Goal: Entertainment & Leisure: Consume media (video, audio)

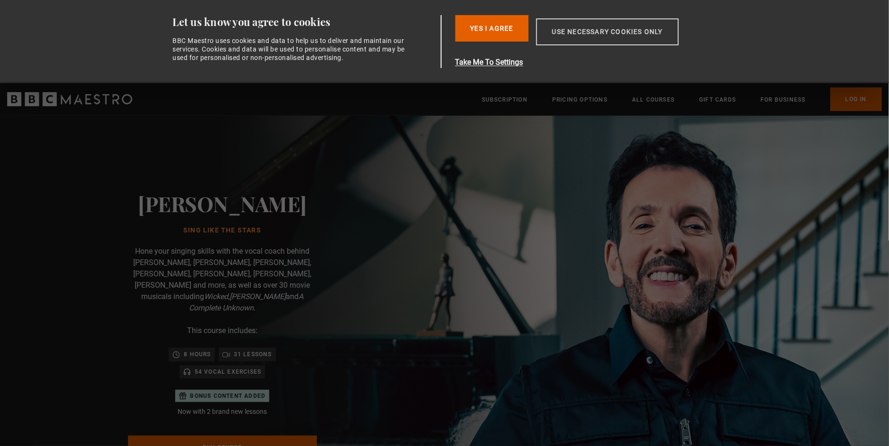
click at [574, 32] on button "Use necessary cookies only" at bounding box center [607, 31] width 143 height 27
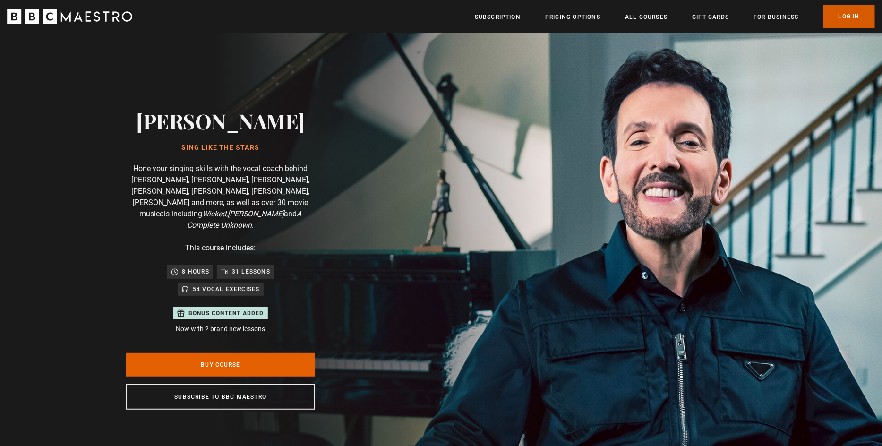
click at [841, 19] on link "Log In" at bounding box center [850, 17] width 52 height 24
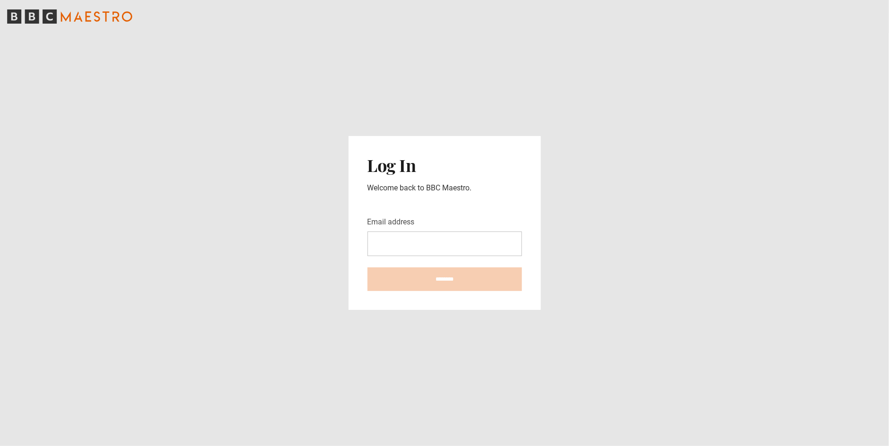
type input "**********"
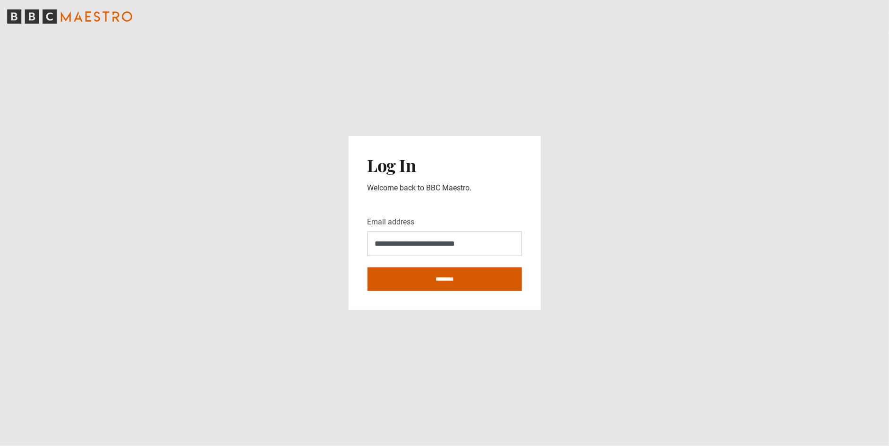
click at [425, 276] on input "********" at bounding box center [445, 280] width 155 height 24
type input "**********"
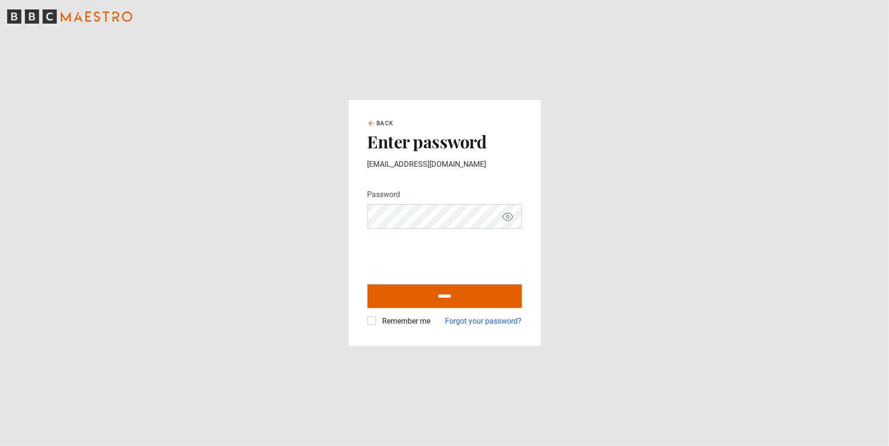
click at [379, 319] on label "Remember me" at bounding box center [405, 321] width 52 height 11
click at [423, 293] on input "******" at bounding box center [445, 297] width 155 height 24
type input "**********"
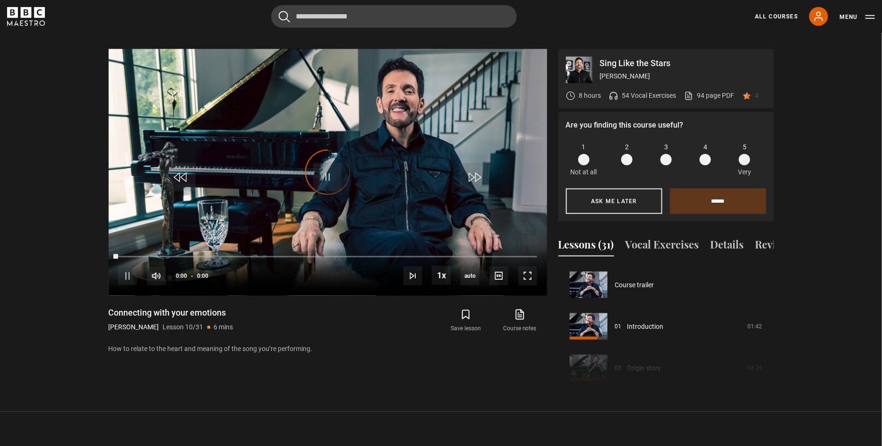
scroll to position [374, 0]
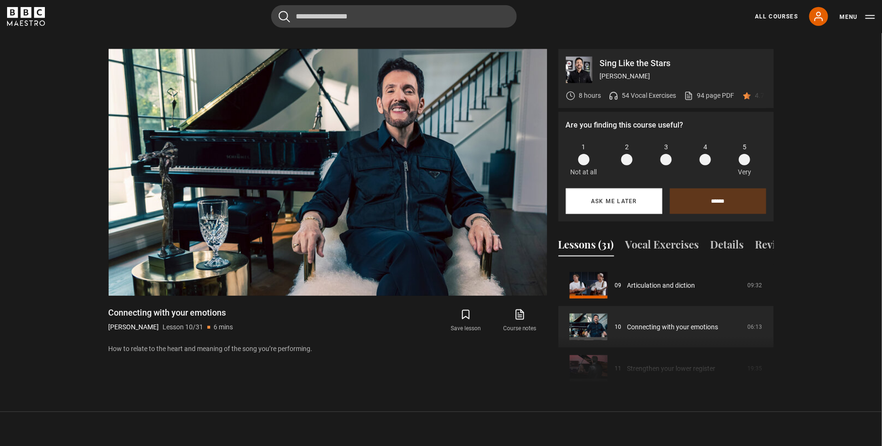
click at [610, 200] on button "Ask me later" at bounding box center [614, 202] width 96 height 26
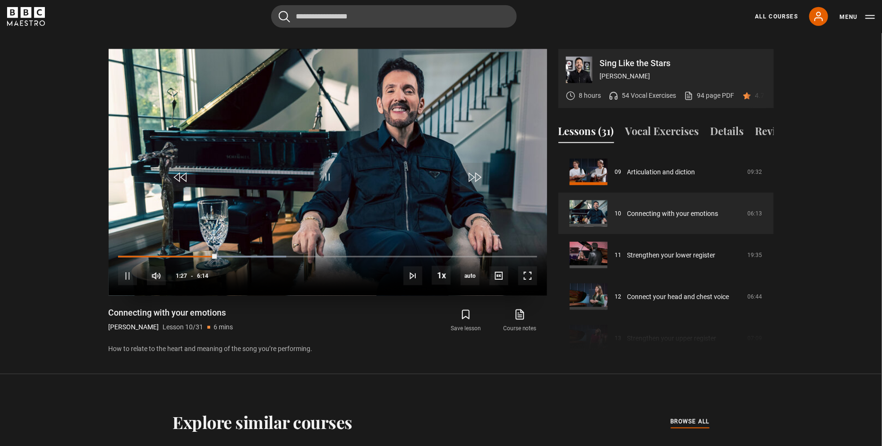
click at [290, 244] on div "10s Skip Back 10 seconds Pause 10s Skip Forward 10 seconds Loaded : 40.11% 1:28…" at bounding box center [328, 270] width 439 height 52
click at [290, 244] on div "10s Skip Back 10 seconds Pause 10s Skip Forward 10 seconds Loaded : 40.11% 1:29…" at bounding box center [328, 270] width 439 height 52
drag, startPoint x: 219, startPoint y: 243, endPoint x: 285, endPoint y: 243, distance: 65.2
click at [285, 244] on div "10s Skip Back 10 seconds Play 10s Skip Forward 10 seconds Loaded : 40.11% 1:30 …" at bounding box center [328, 270] width 439 height 52
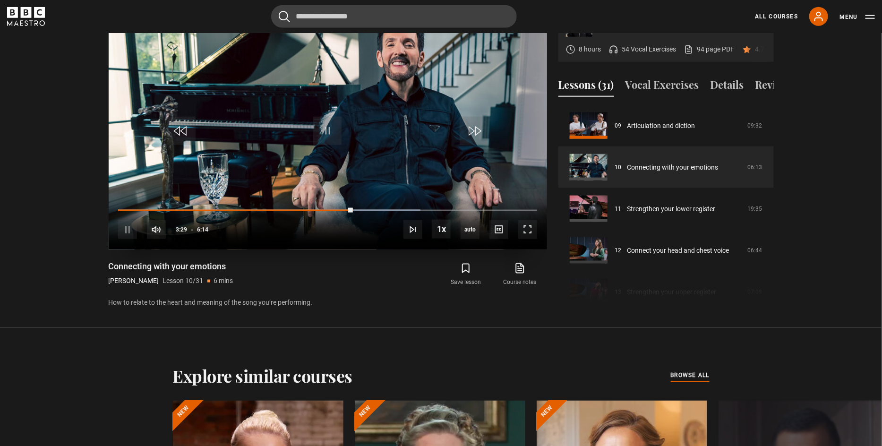
scroll to position [500, 0]
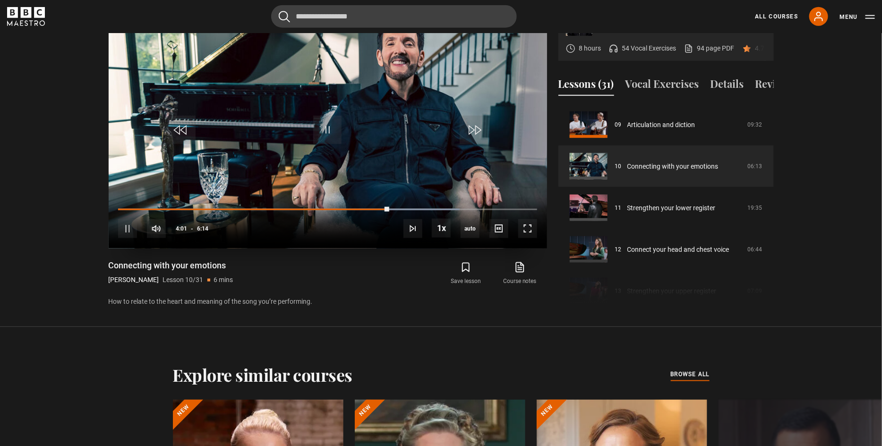
click at [432, 197] on div "10s Skip Back 10 seconds Pause 10s Skip Forward 10 seconds Loaded : 81.55% 4:22…" at bounding box center [328, 223] width 439 height 52
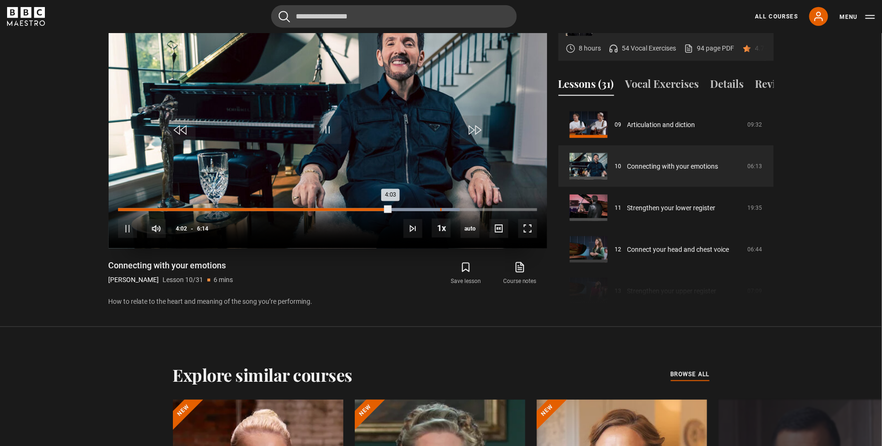
click at [441, 208] on div "Loaded : 81.55% 4:47 4:03" at bounding box center [327, 209] width 419 height 3
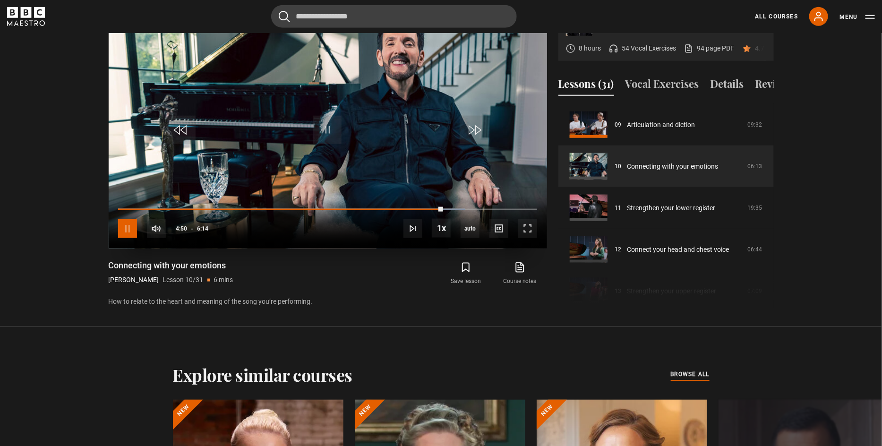
click at [128, 219] on span "Video Player" at bounding box center [127, 228] width 19 height 19
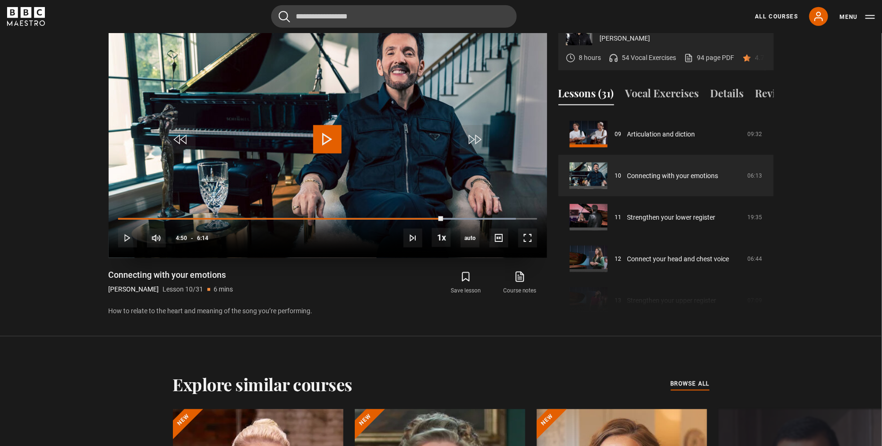
click at [487, 206] on div "10s Skip Back 10 seconds Play 10s Skip Forward 10 seconds Loaded : 94.92% 5:38 …" at bounding box center [328, 232] width 439 height 52
click at [323, 130] on span "Video Player" at bounding box center [327, 139] width 28 height 28
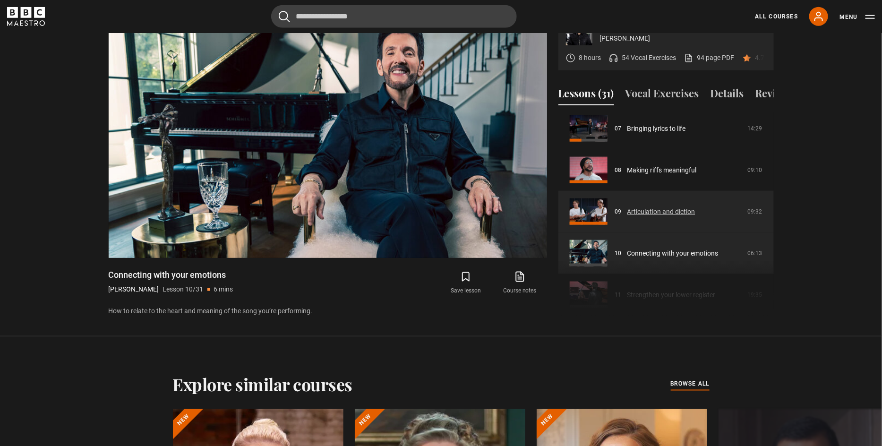
scroll to position [327, 0]
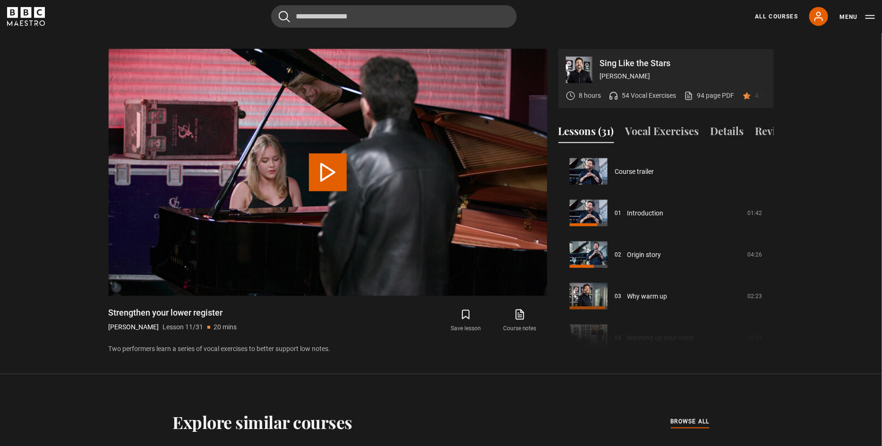
scroll to position [415, 0]
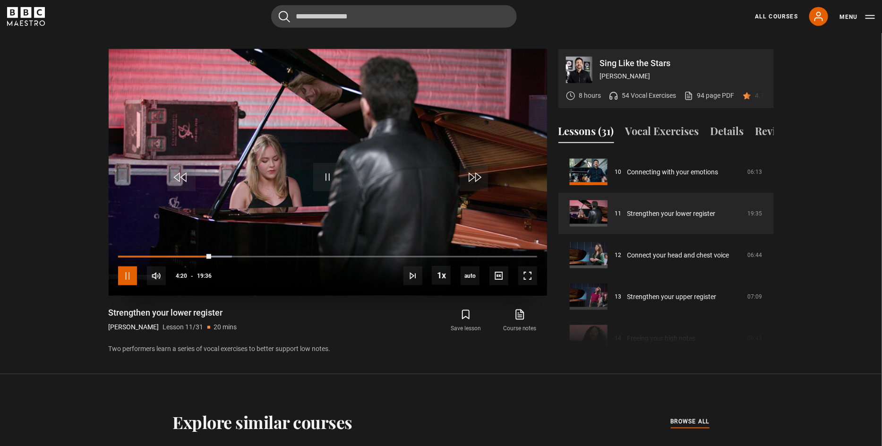
click at [125, 267] on span "Video Player" at bounding box center [127, 276] width 19 height 19
click at [329, 173] on span "Video Player" at bounding box center [327, 177] width 28 height 28
click at [194, 268] on div "60%" at bounding box center [189, 276] width 28 height 19
click at [194, 273] on div "49%" at bounding box center [194, 276] width 0 height 7
click at [187, 273] on div "31%" at bounding box center [187, 276] width 0 height 7
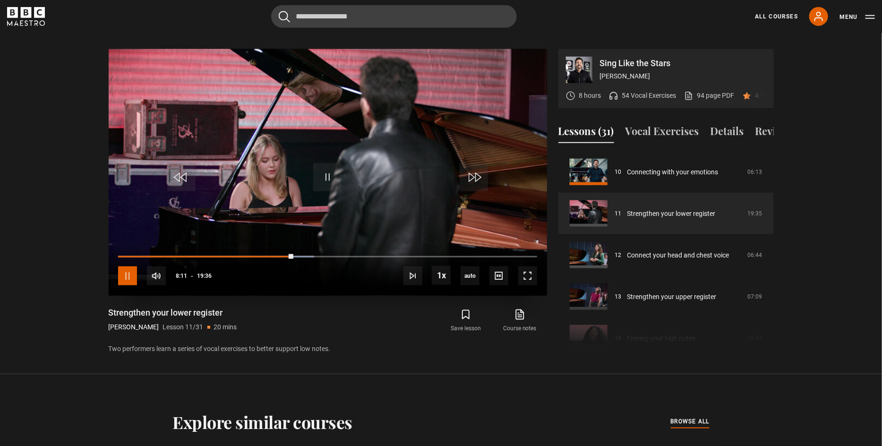
click at [131, 267] on span "Video Player" at bounding box center [127, 276] width 19 height 19
